Goal: Task Accomplishment & Management: Use online tool/utility

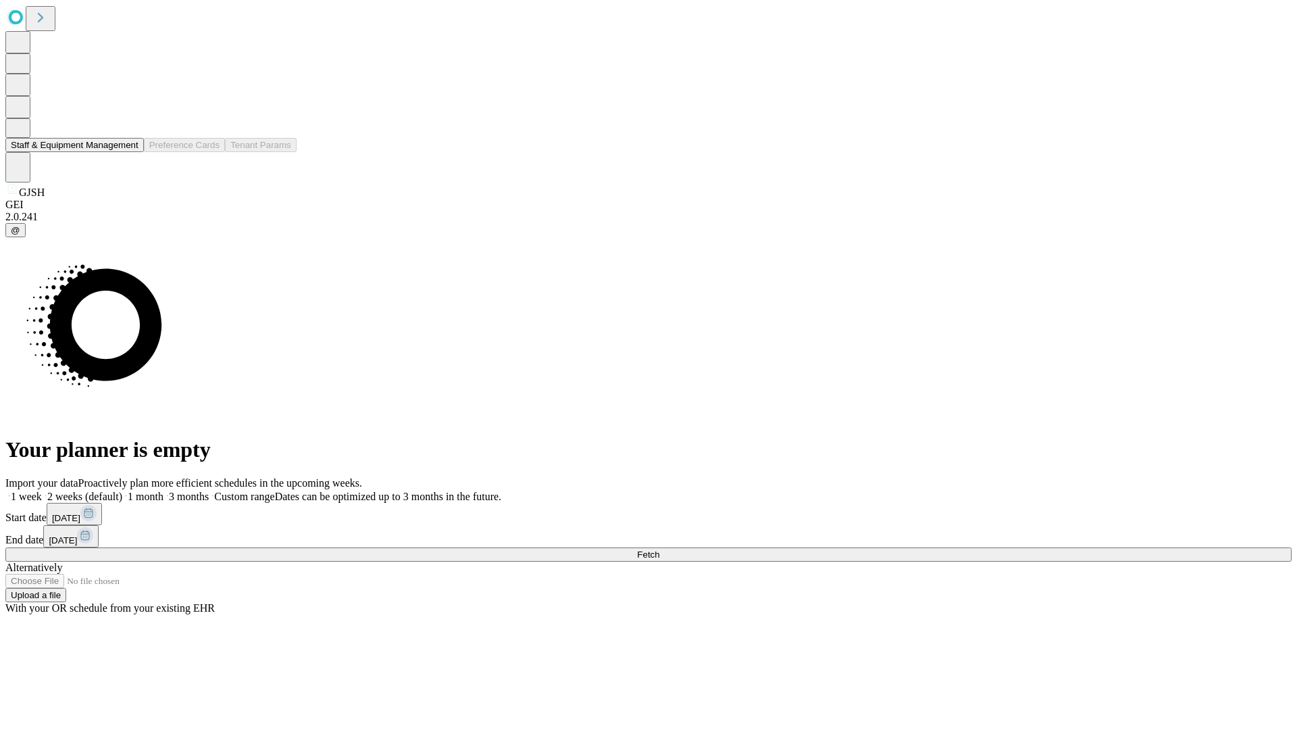
click at [129, 152] on button "Staff & Equipment Management" at bounding box center [74, 145] width 138 height 14
